Goal: Task Accomplishment & Management: Manage account settings

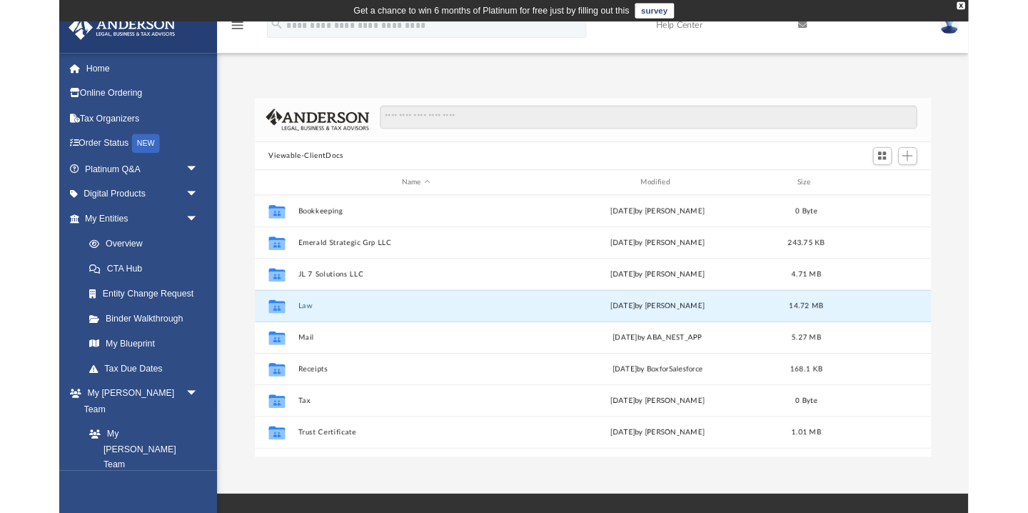
scroll to position [324, 765]
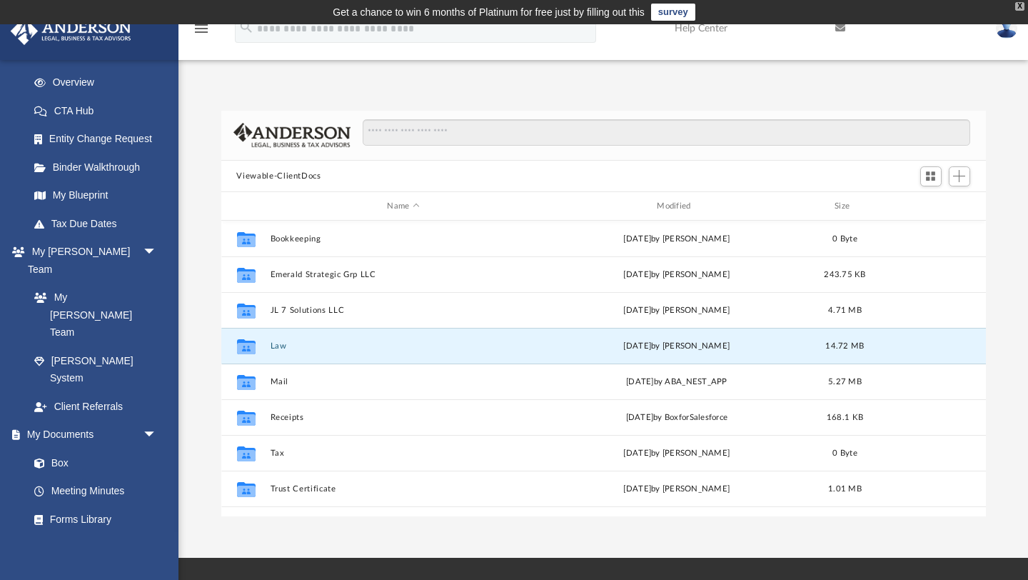
click at [1022, 9] on div "X" at bounding box center [1019, 6] width 9 height 9
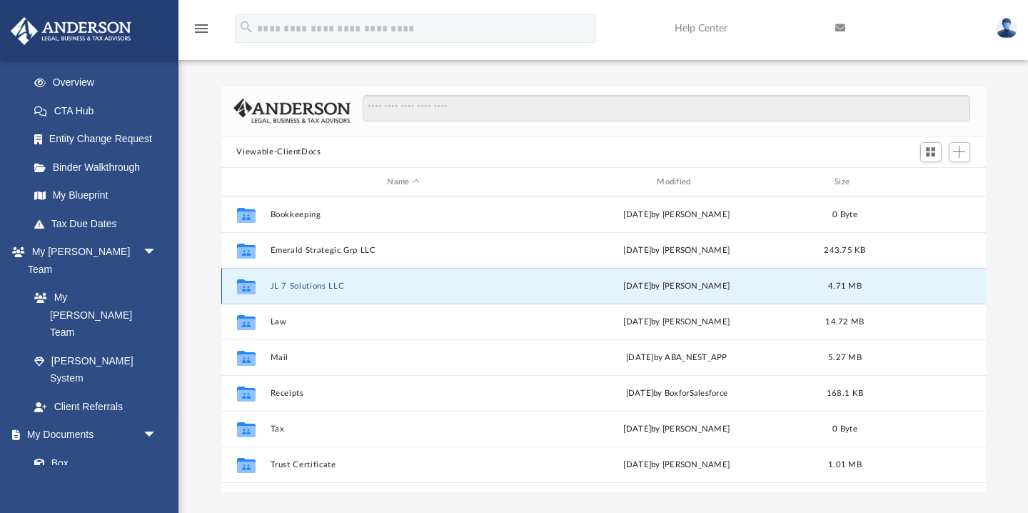
click at [325, 283] on button "JL 7 Solutions LLC" at bounding box center [403, 285] width 267 height 9
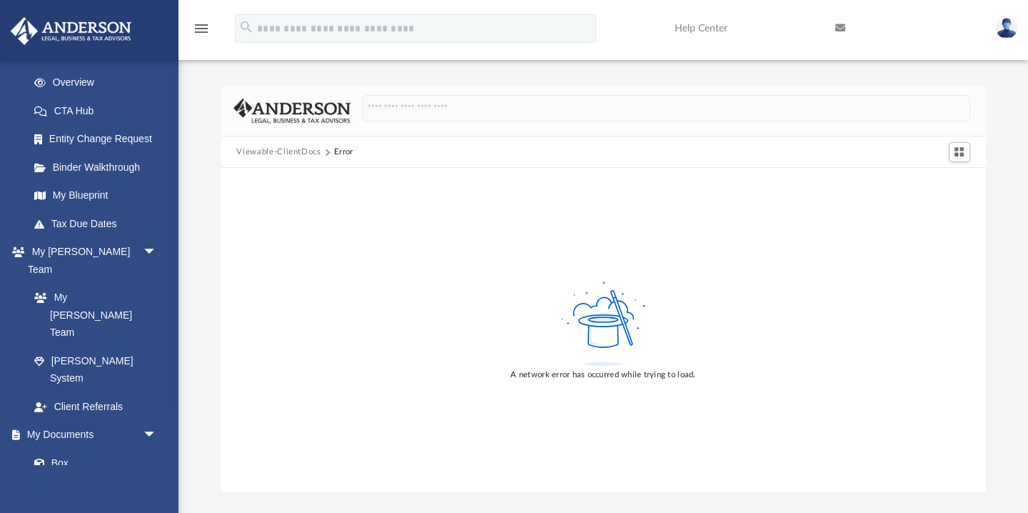
click at [325, 283] on div "A network error has occurred while trying to load." at bounding box center [603, 330] width 765 height 324
click at [288, 150] on button "Viewable-ClientDocs" at bounding box center [278, 152] width 84 height 13
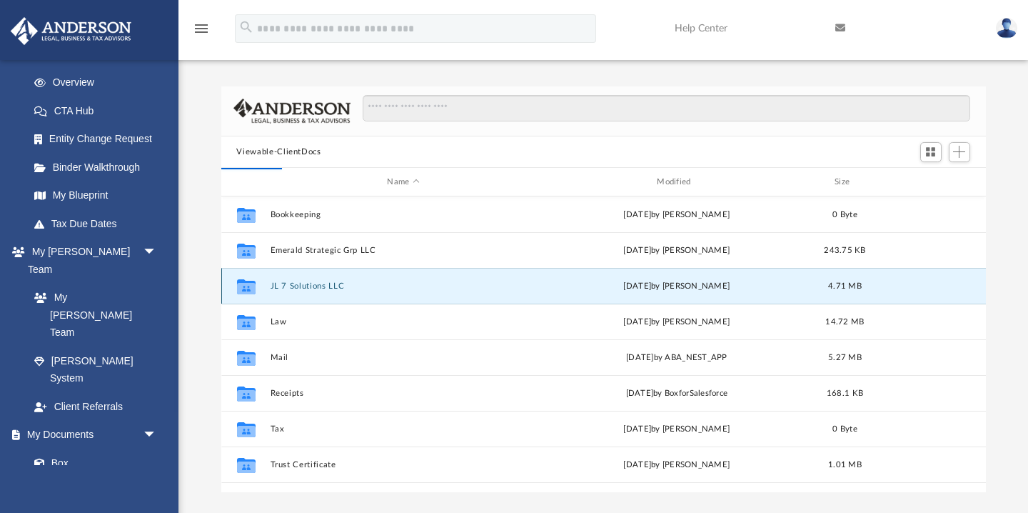
click at [655, 283] on div "[DATE] by [PERSON_NAME]" at bounding box center [676, 286] width 267 height 13
click at [246, 286] on icon "grid" at bounding box center [245, 288] width 19 height 11
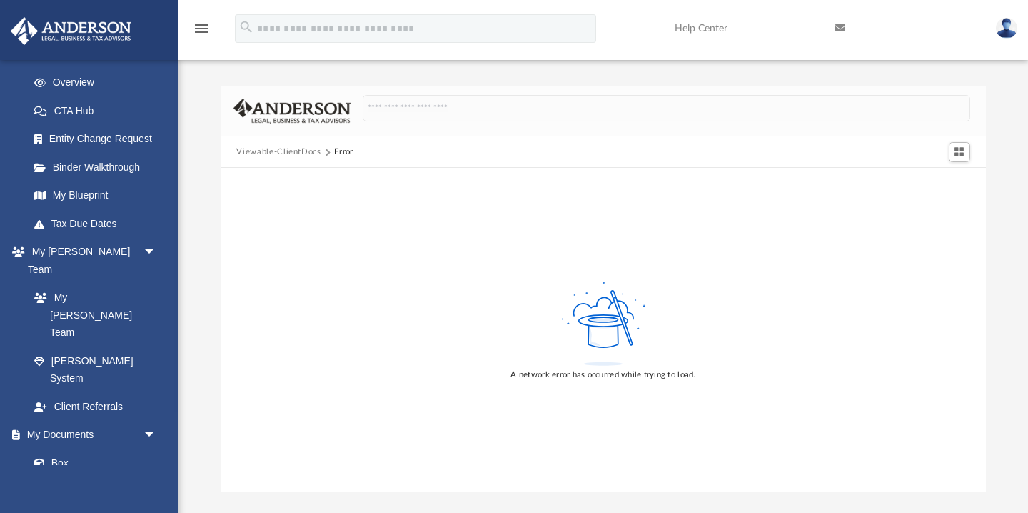
click at [268, 150] on button "Viewable-ClientDocs" at bounding box center [278, 152] width 84 height 13
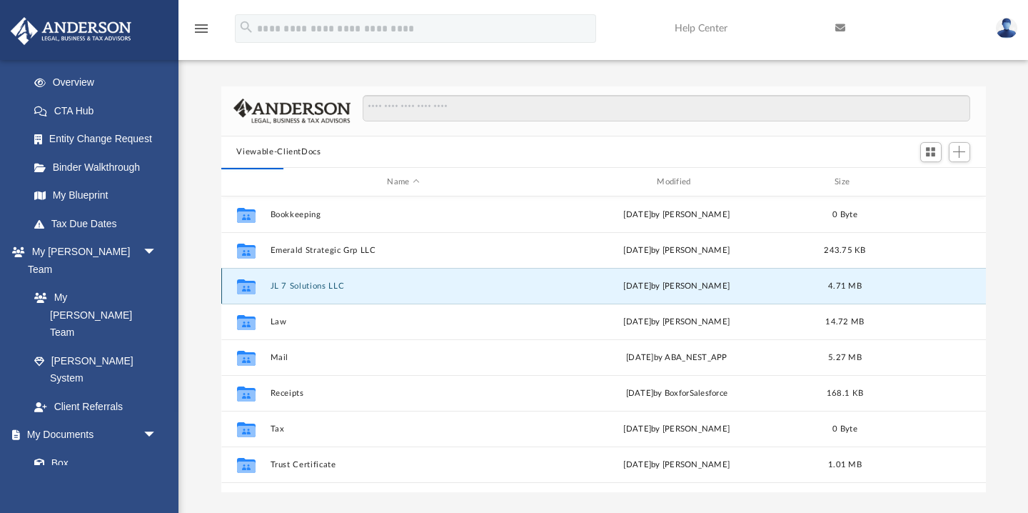
click at [665, 278] on div "Collaborated Folder JL 7 Solutions LLC [DATE] by [PERSON_NAME] 4.71 MB" at bounding box center [603, 286] width 765 height 36
click at [663, 285] on div "[DATE] by [PERSON_NAME]" at bounding box center [676, 286] width 267 height 13
click at [247, 288] on icon "grid" at bounding box center [245, 286] width 19 height 15
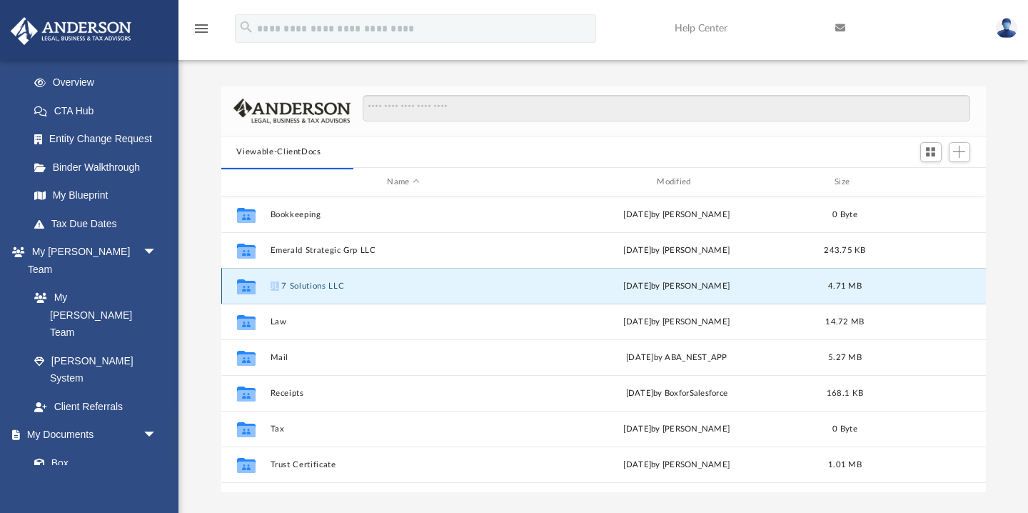
click at [309, 286] on button "JL 7 Solutions LLC" at bounding box center [403, 285] width 267 height 9
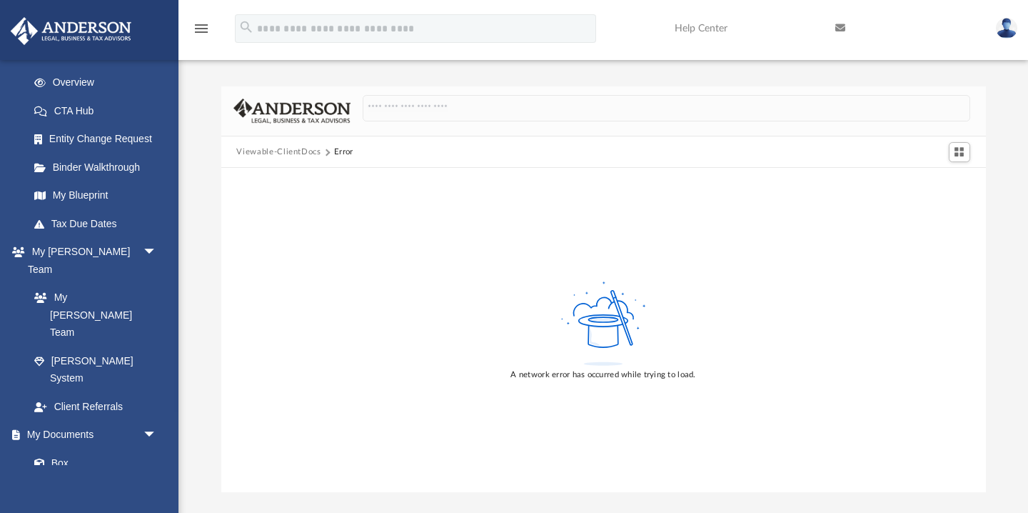
click at [293, 151] on button "Viewable-ClientDocs" at bounding box center [278, 152] width 84 height 13
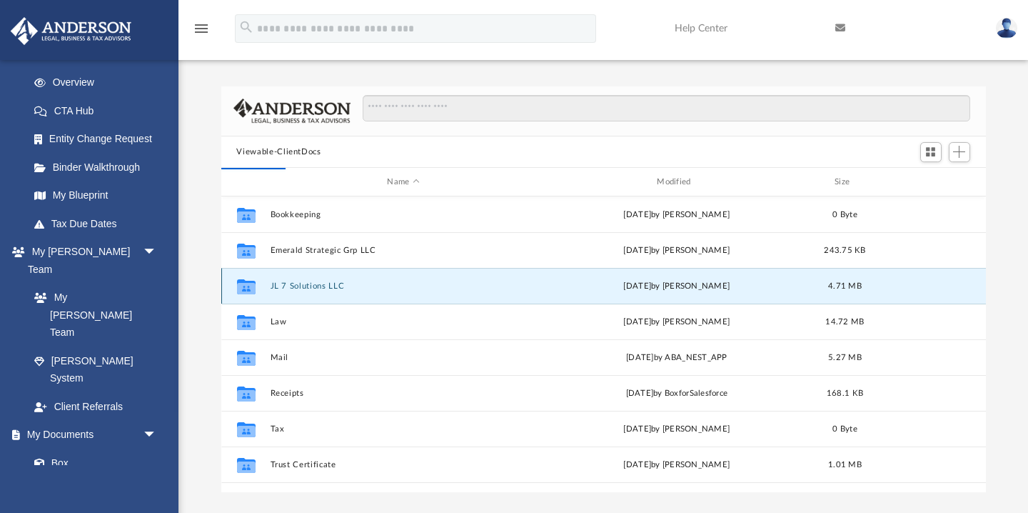
click at [241, 289] on icon "grid" at bounding box center [245, 288] width 19 height 11
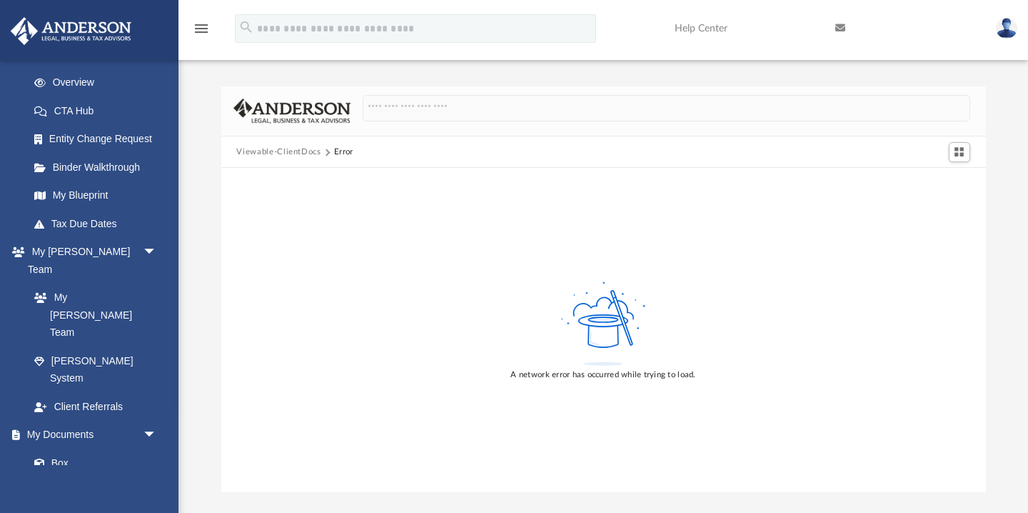
click at [311, 174] on div "A network error has occurred while trying to load." at bounding box center [603, 330] width 765 height 324
click at [261, 155] on button "Viewable-ClientDocs" at bounding box center [278, 152] width 84 height 13
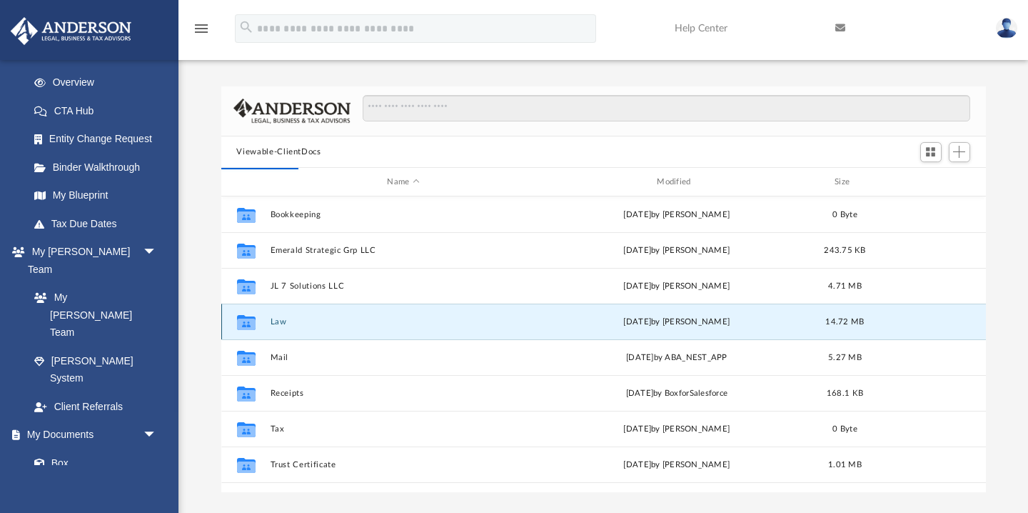
click at [293, 324] on button "Law" at bounding box center [403, 321] width 267 height 9
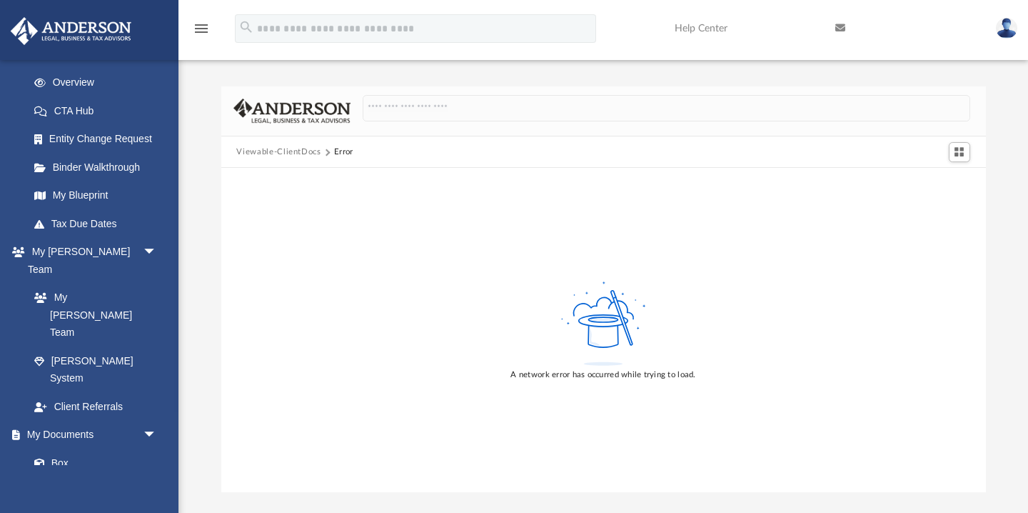
click at [272, 150] on button "Viewable-ClientDocs" at bounding box center [278, 152] width 84 height 13
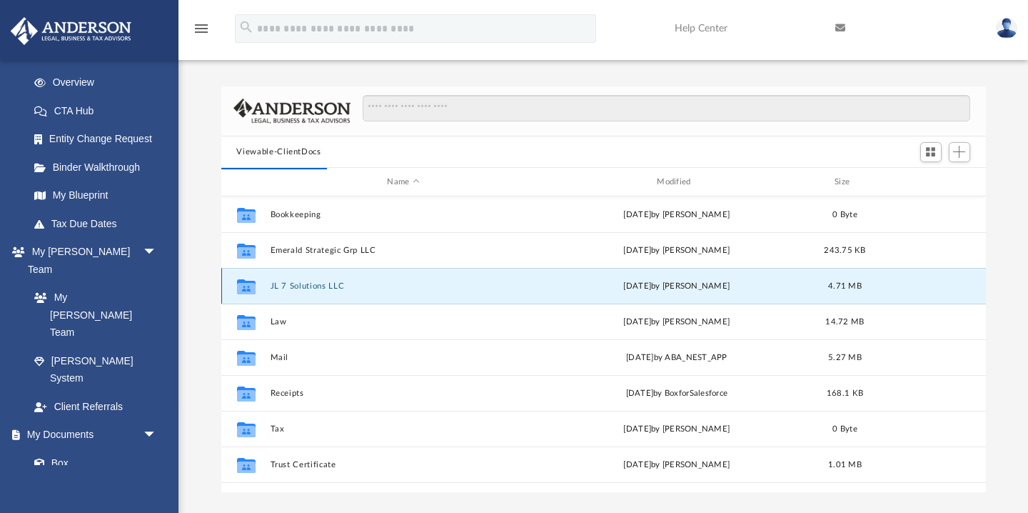
click at [283, 282] on button "JL 7 Solutions LLC" at bounding box center [403, 285] width 267 height 9
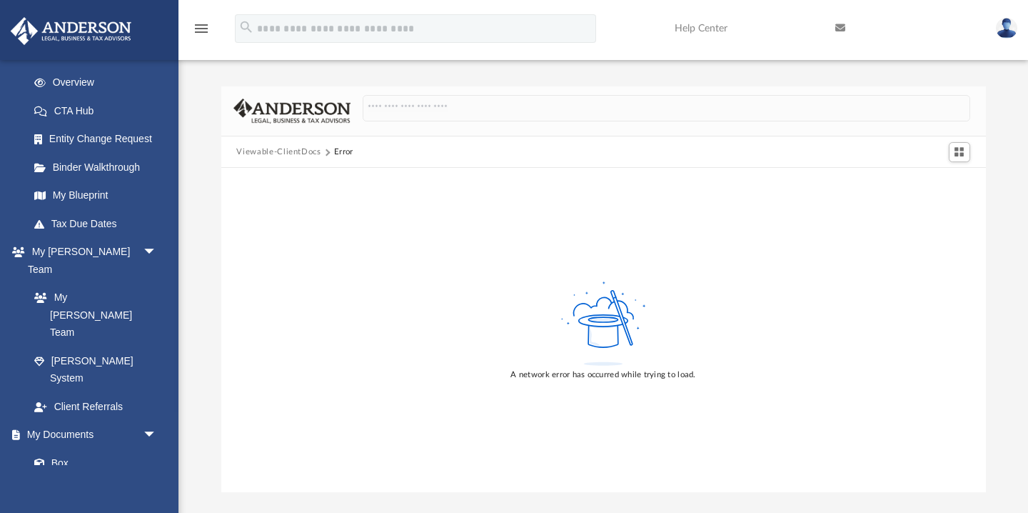
click at [298, 148] on button "Viewable-ClientDocs" at bounding box center [278, 152] width 84 height 13
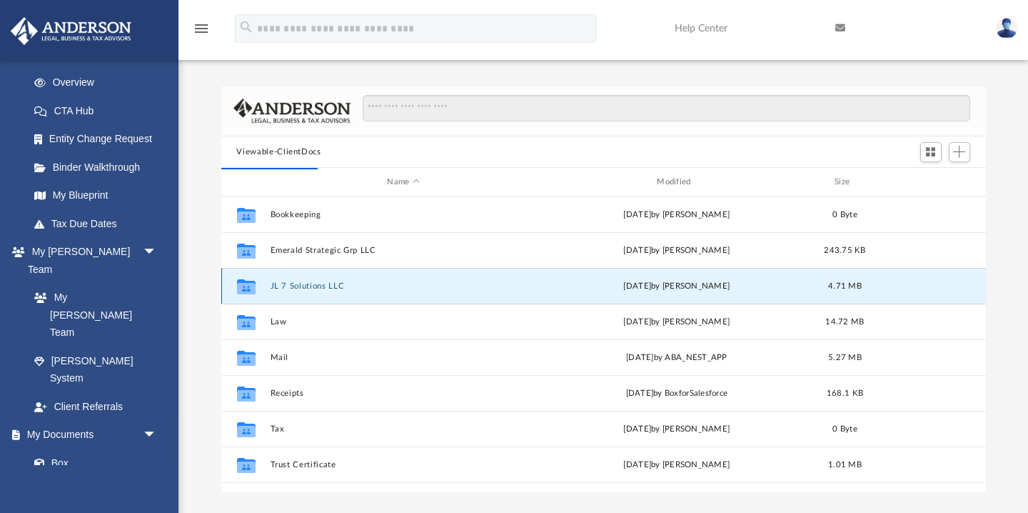
click at [272, 288] on button "JL 7 Solutions LLC" at bounding box center [403, 285] width 267 height 9
